Goal: Task Accomplishment & Management: Use online tool/utility

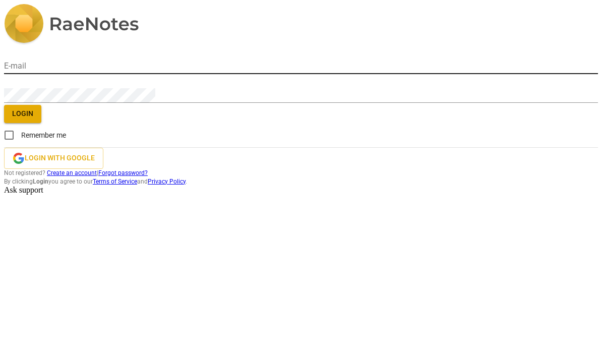
click at [276, 74] on input "email" at bounding box center [301, 66] width 594 height 15
type input "[PERSON_NAME][EMAIL_ADDRESS][DOMAIN_NAME]"
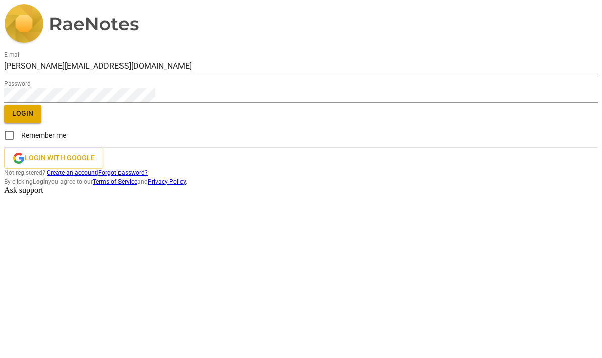
click at [33, 119] on span "Login" at bounding box center [22, 114] width 21 height 10
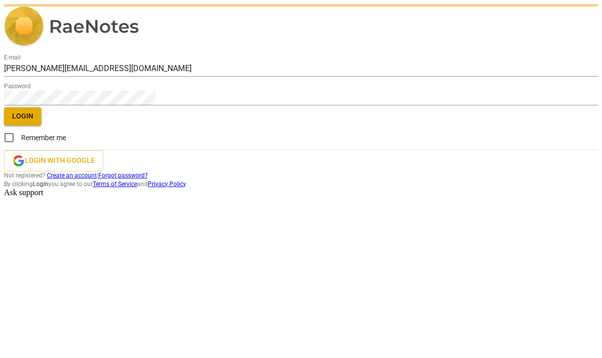
click at [598, 188] on div "E-mail [PERSON_NAME][EMAIL_ADDRESS][DOMAIN_NAME] Password Login Remember me Log…" at bounding box center [301, 96] width 594 height 184
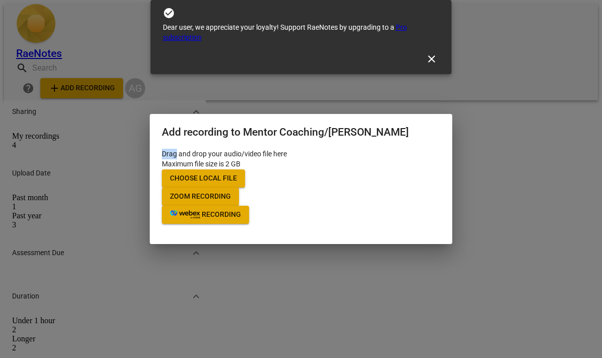
click at [280, 149] on div "Drag and drop your audio/video file here Maximum file size is 2 GB Choose local…" at bounding box center [301, 186] width 278 height 75
click at [237, 173] on span "Choose local file" at bounding box center [203, 178] width 67 height 10
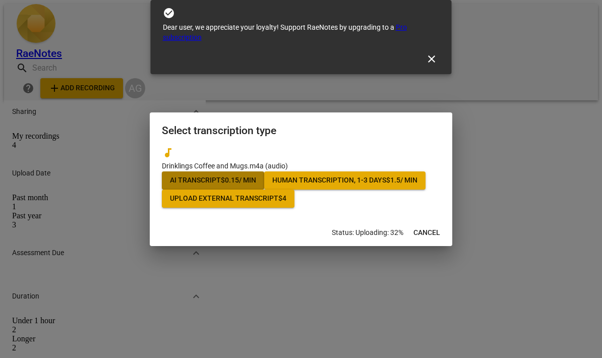
click at [249, 175] on span "AI Transcript $ 0.15 / min" at bounding box center [213, 180] width 86 height 10
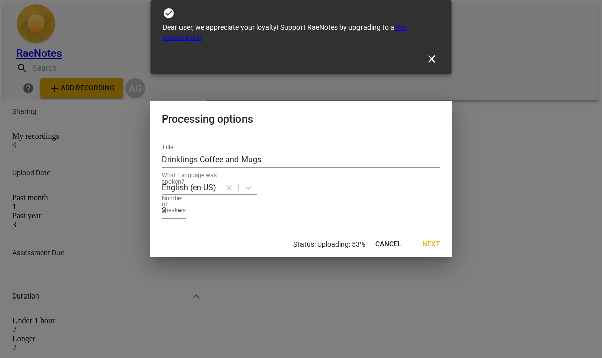
click at [435, 249] on span "Next" at bounding box center [431, 244] width 18 height 10
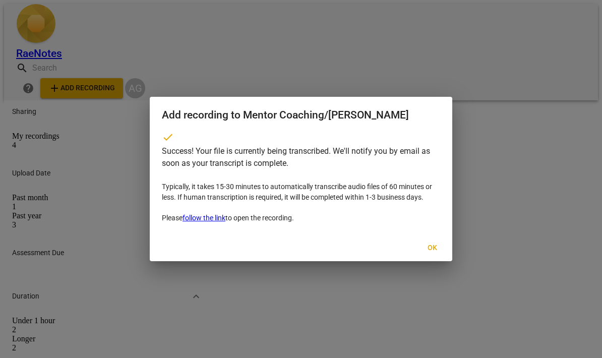
click at [419, 257] on button "Ok" at bounding box center [432, 248] width 32 height 18
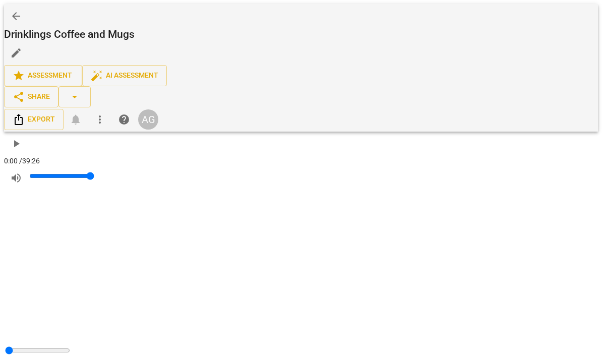
scroll to position [957, 0]
